Goal: Task Accomplishment & Management: Manage account settings

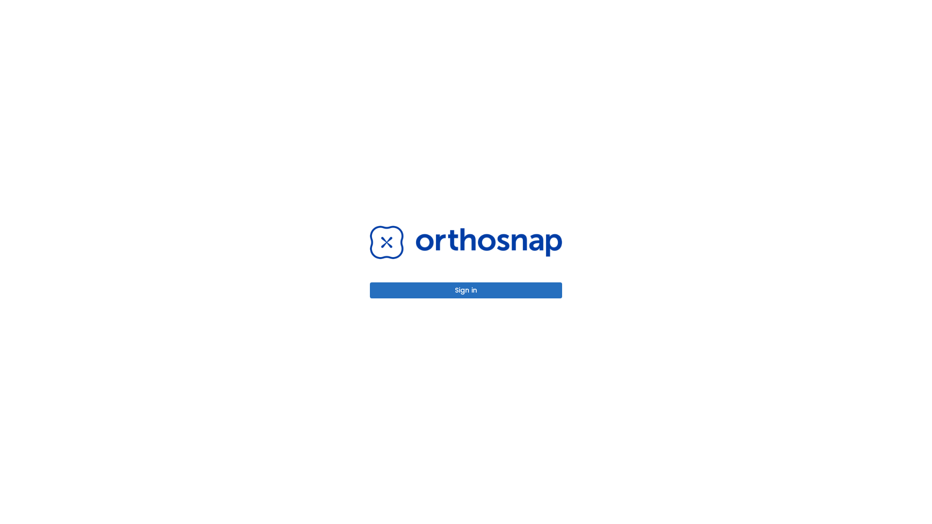
click at [466, 290] on button "Sign in" at bounding box center [466, 290] width 192 height 16
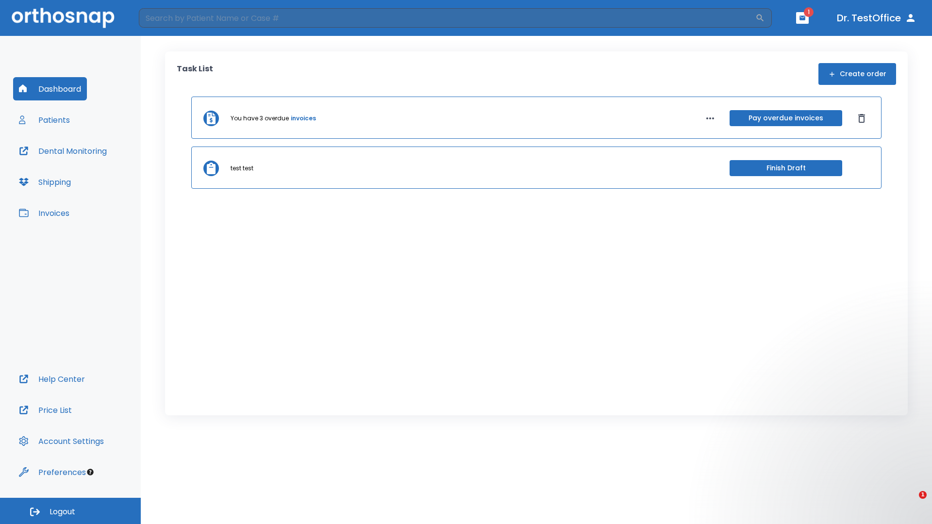
click at [70, 511] on span "Logout" at bounding box center [63, 512] width 26 height 11
